Goal: Transaction & Acquisition: Purchase product/service

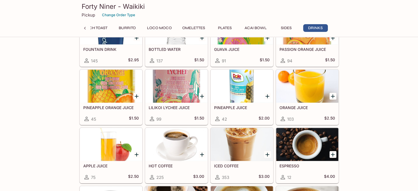
scroll to position [1192, 0]
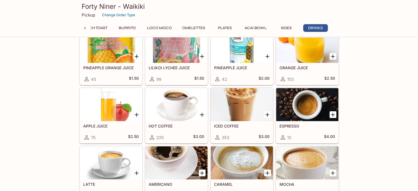
click at [84, 28] on icon at bounding box center [85, 29] width 6 height 6
click at [100, 28] on button "Breakfast Specials" at bounding box center [116, 28] width 47 height 8
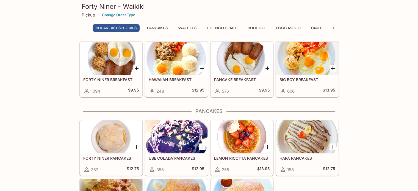
scroll to position [35, 0]
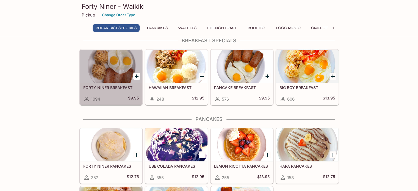
click at [118, 76] on div at bounding box center [111, 66] width 62 height 33
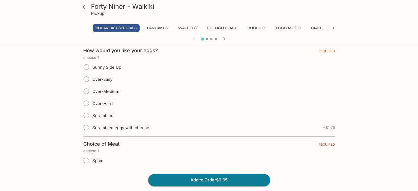
scroll to position [119, 0]
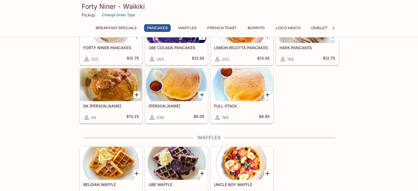
scroll to position [189, 0]
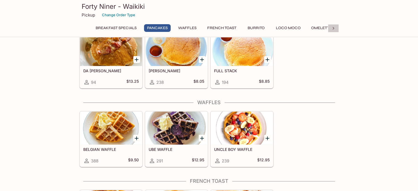
click at [331, 29] on icon at bounding box center [334, 29] width 6 height 6
click at [288, 28] on button "Sides" at bounding box center [286, 28] width 25 height 8
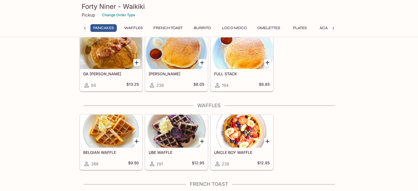
scroll to position [167, 0]
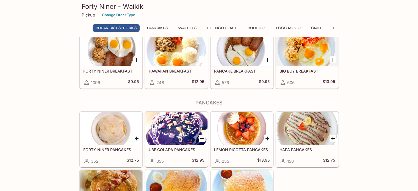
scroll to position [55, 0]
